Goal: Task Accomplishment & Management: Manage account settings

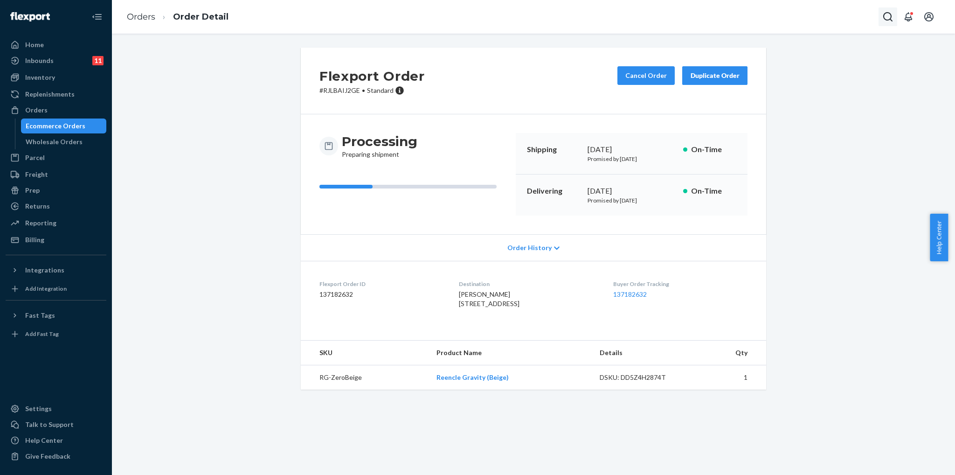
click at [890, 20] on icon "Open Search Box" at bounding box center [887, 16] width 11 height 11
type input "#RCL19586"
click at [806, 19] on p "#RCL19586DELIVERRSPLIT6534279364816" at bounding box center [831, 14] width 132 height 9
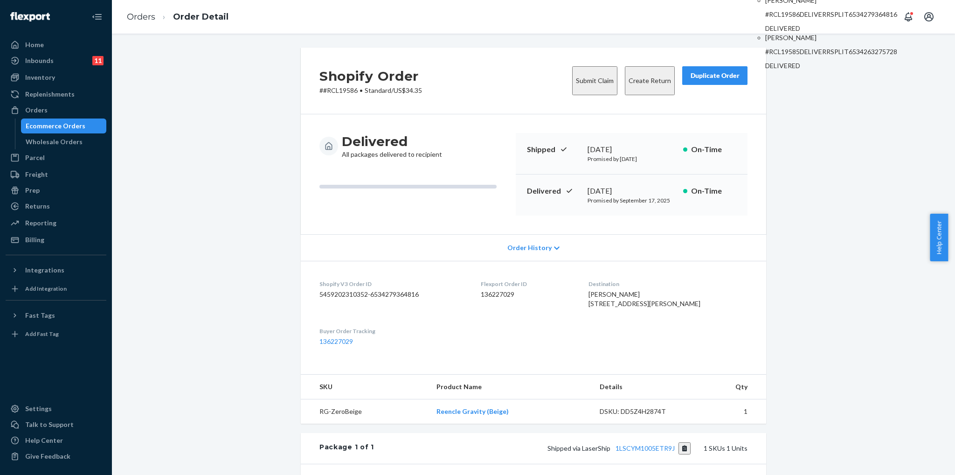
click at [818, 125] on div "Shopify Order # #RCL19586 • Standard / US$34.35 Submit Claim Create Return Dupl…" at bounding box center [533, 341] width 829 height 586
click at [645, 75] on button "Create Return" at bounding box center [650, 80] width 50 height 29
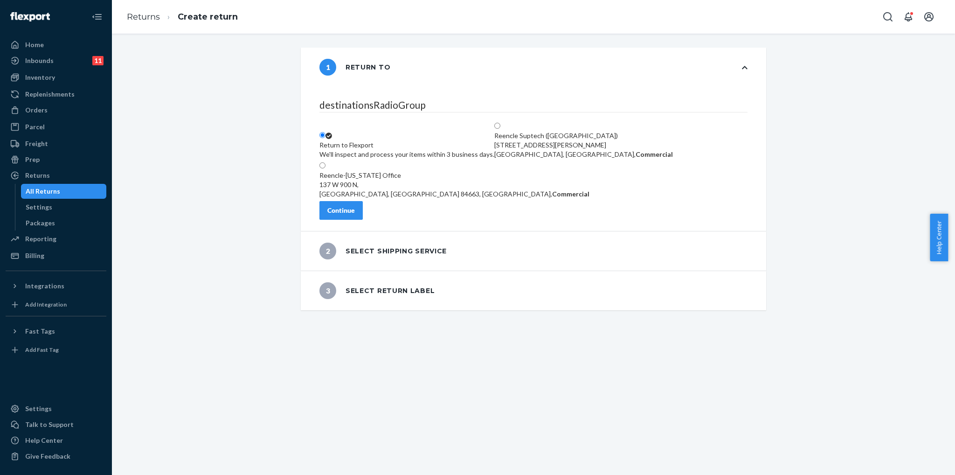
click at [400, 189] on div "[GEOGRAPHIC_DATA], [GEOGRAPHIC_DATA] 84663, [GEOGRAPHIC_DATA], Commercial" at bounding box center [454, 193] width 270 height 9
click at [325, 168] on input "Reencle-[US_STATE] Office [STREET_ADDRESS], Commercial" at bounding box center [322, 165] width 6 height 6
radio input "true"
click at [363, 220] on button "Continue" at bounding box center [340, 210] width 43 height 19
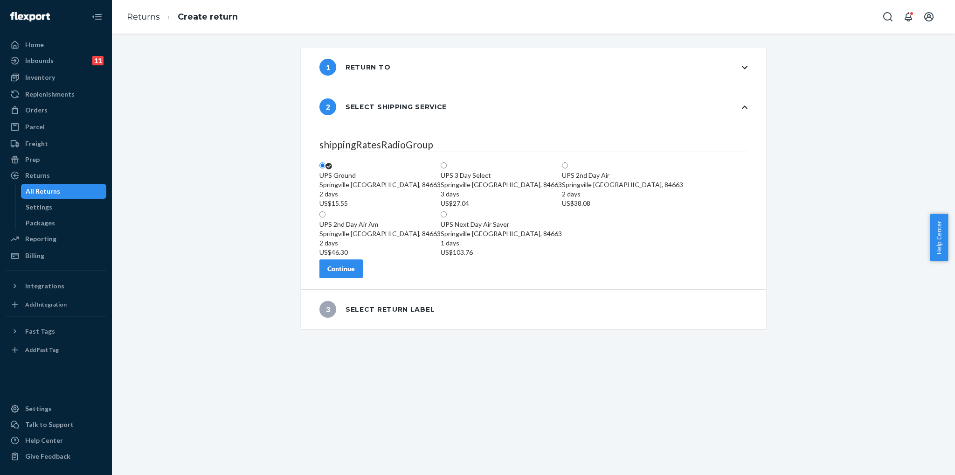
click at [355, 273] on div "Continue" at bounding box center [341, 268] width 28 height 9
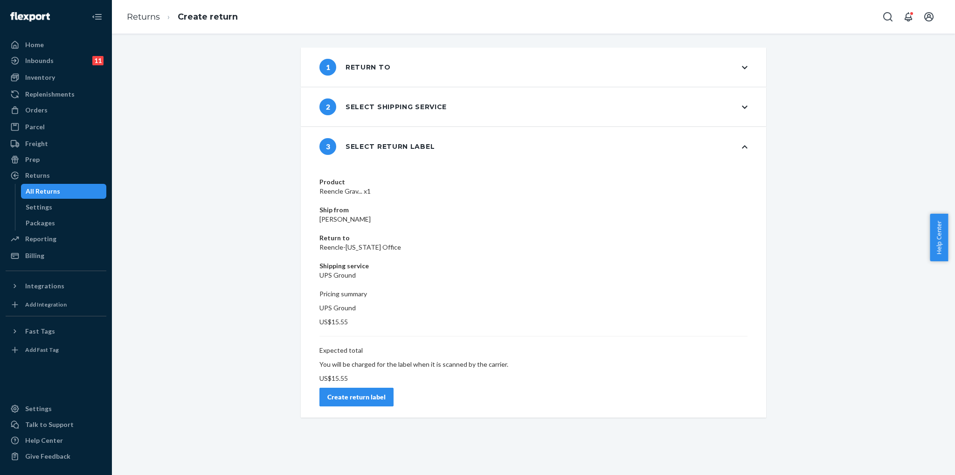
click at [386, 392] on div "Create return label" at bounding box center [356, 396] width 58 height 9
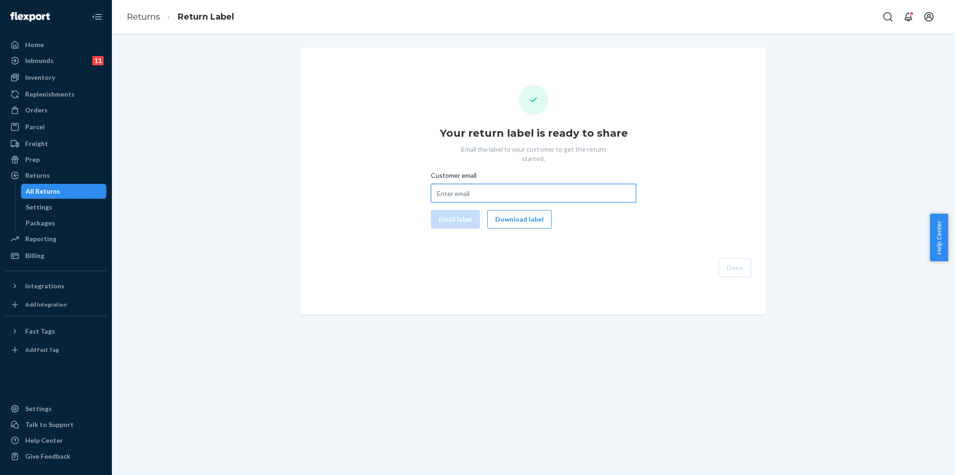
click at [464, 184] on input "Customer email" at bounding box center [533, 193] width 205 height 19
paste input "[EMAIL_ADDRESS][DOMAIN_NAME]"
type input "[EMAIL_ADDRESS][DOMAIN_NAME]"
click at [466, 213] on button "Email label" at bounding box center [455, 219] width 49 height 19
click at [512, 212] on button "Download label" at bounding box center [519, 219] width 64 height 19
